Goal: Task Accomplishment & Management: Manage account settings

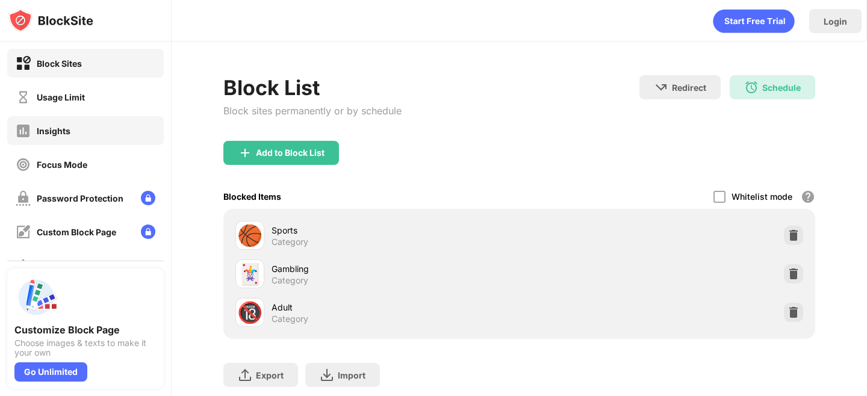
click at [79, 125] on div "Insights" at bounding box center [85, 130] width 157 height 29
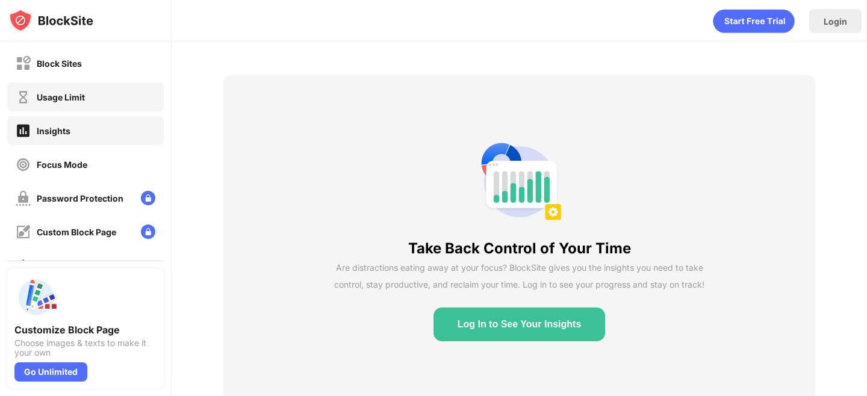
click at [98, 101] on div "Usage Limit" at bounding box center [85, 96] width 157 height 29
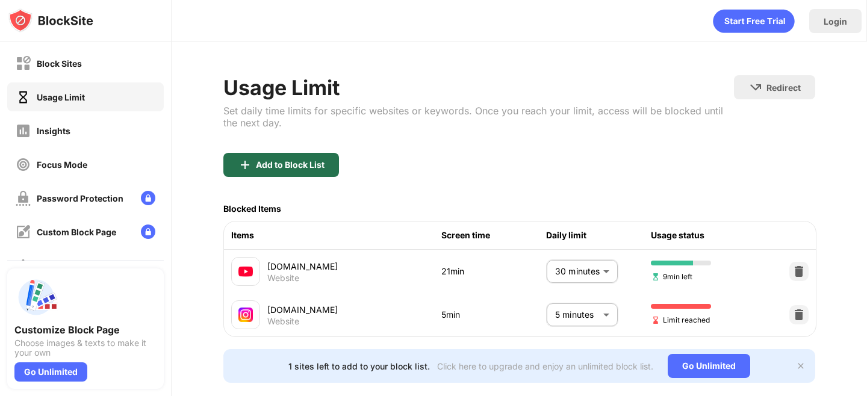
click at [316, 165] on div "Add to Block List" at bounding box center [290, 165] width 69 height 10
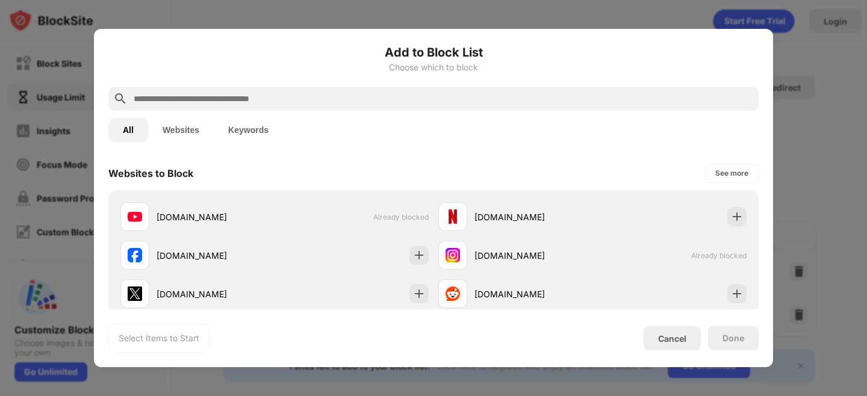
click at [317, 103] on input "text" at bounding box center [442, 99] width 621 height 14
paste input "**********"
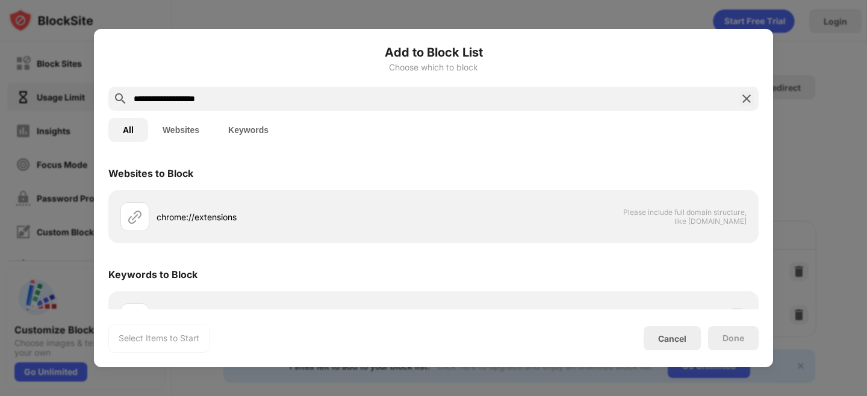
type input "**********"
click at [211, 194] on div "chrome://extensions Please include full domain structure, like [DOMAIN_NAME]" at bounding box center [433, 216] width 650 height 53
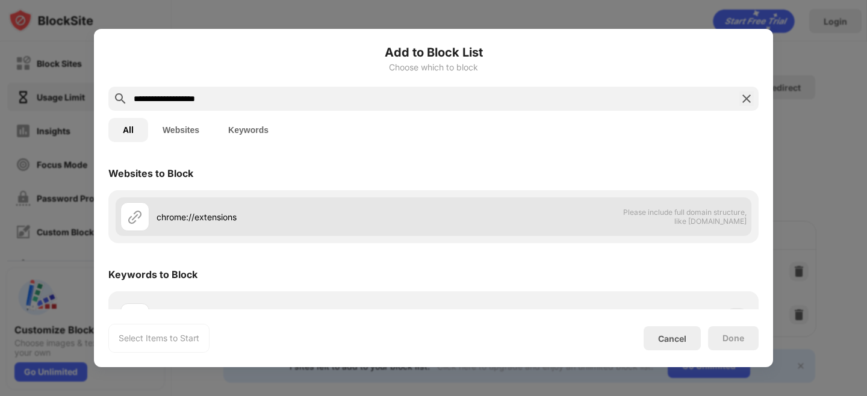
scroll to position [35, 0]
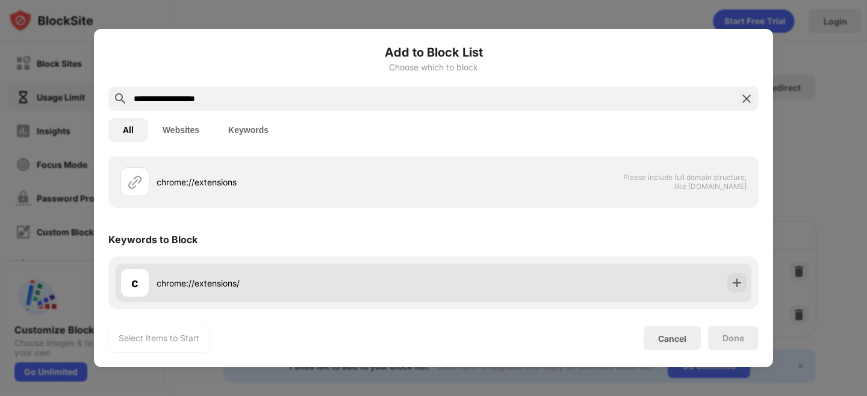
click at [312, 285] on div "chrome://extensions/" at bounding box center [295, 283] width 277 height 13
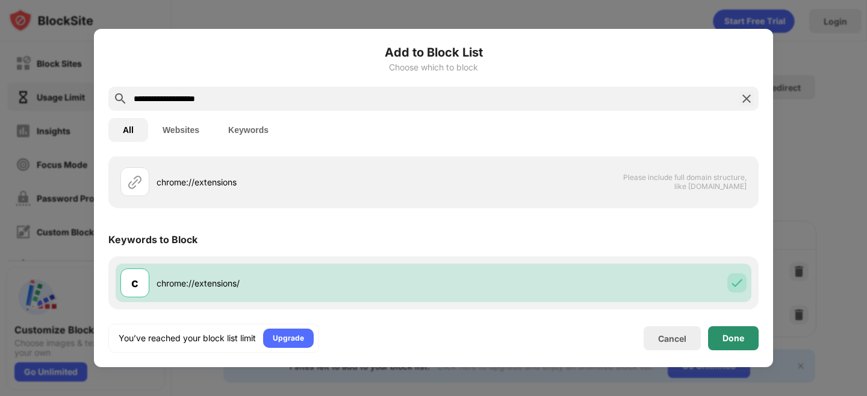
click at [725, 341] on div "Done" at bounding box center [733, 339] width 22 height 10
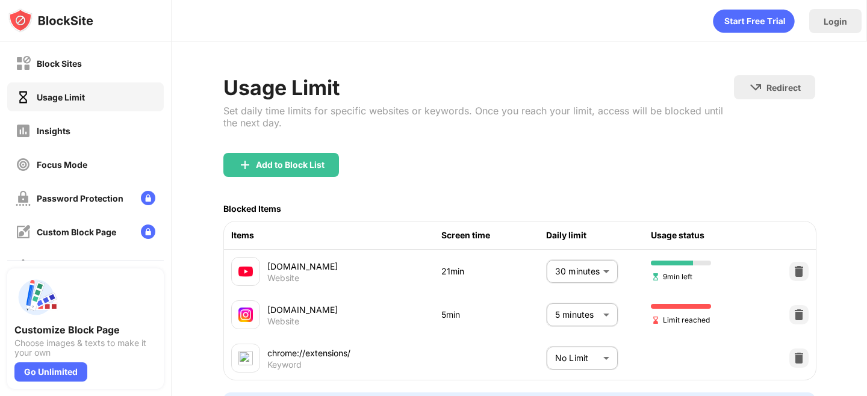
click at [577, 358] on body "Block Sites Usage Limit Insights Focus Mode Password Protection Custom Block Pa…" at bounding box center [433, 198] width 867 height 396
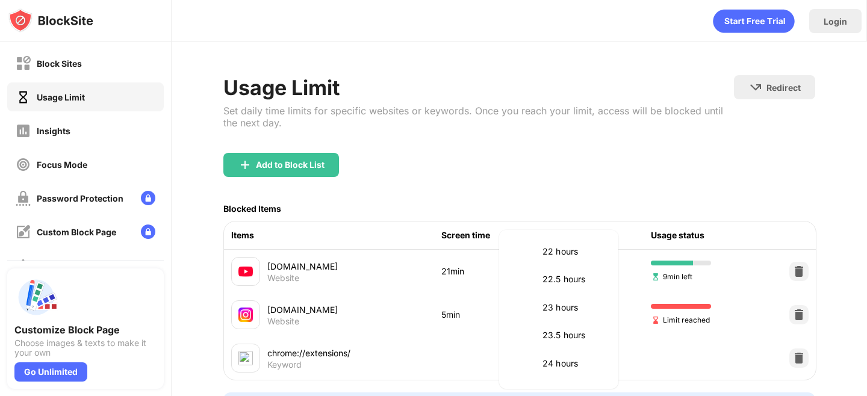
click at [518, 176] on div at bounding box center [433, 198] width 867 height 396
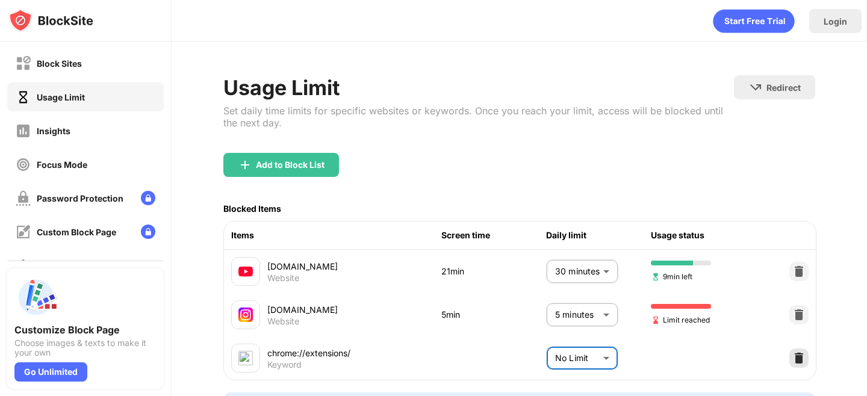
click at [795, 356] on img at bounding box center [799, 358] width 12 height 12
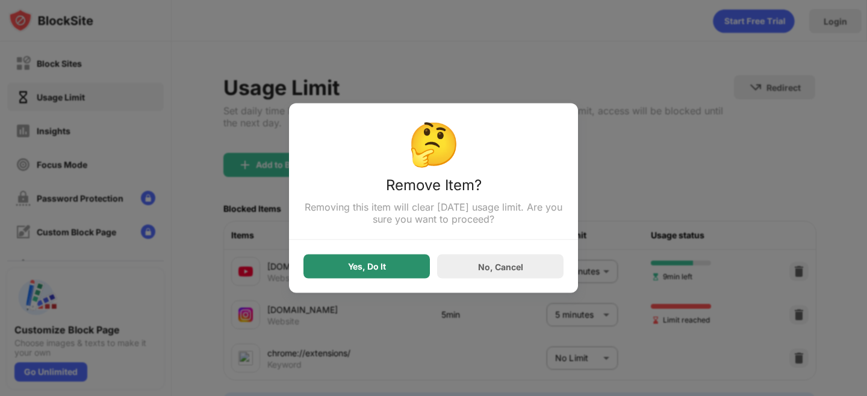
click at [398, 271] on div "Yes, Do It" at bounding box center [366, 267] width 126 height 24
